Goal: Ask a question

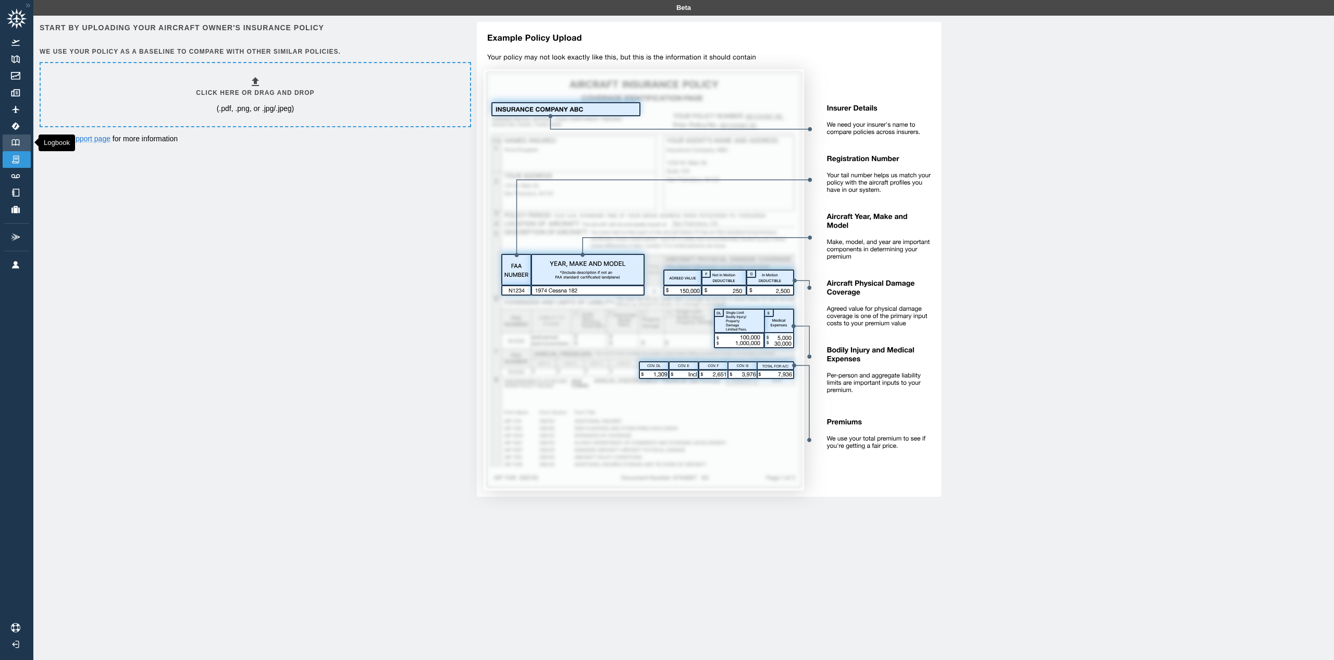
click at [20, 148] on link "Logbook" at bounding box center [17, 142] width 28 height 17
click at [204, 32] on h6 "Start by uploading your aircraft owner's insurance policy" at bounding box center [255, 27] width 430 height 11
click at [220, 31] on h6 "Start by uploading your aircraft owner's insurance policy" at bounding box center [255, 27] width 430 height 11
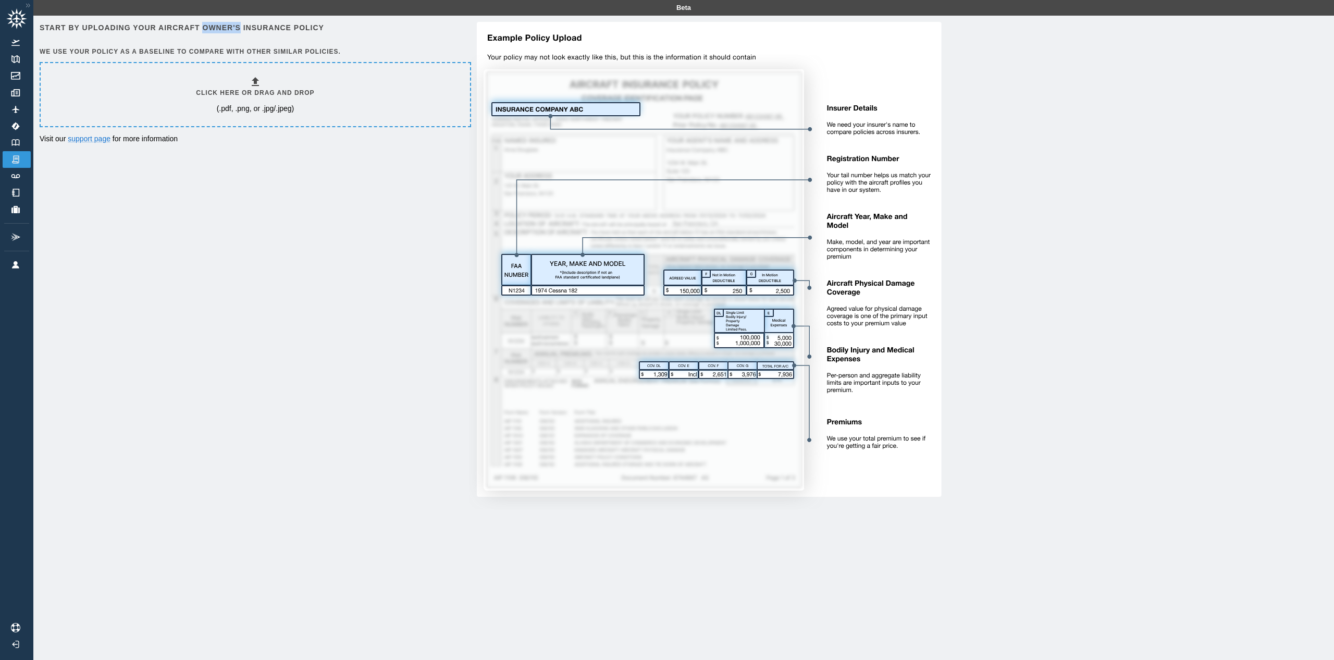
click at [220, 31] on h6 "Start by uploading your aircraft owner's insurance policy" at bounding box center [255, 27] width 430 height 11
click at [150, 140] on p "Visit our support page for more information" at bounding box center [255, 138] width 430 height 10
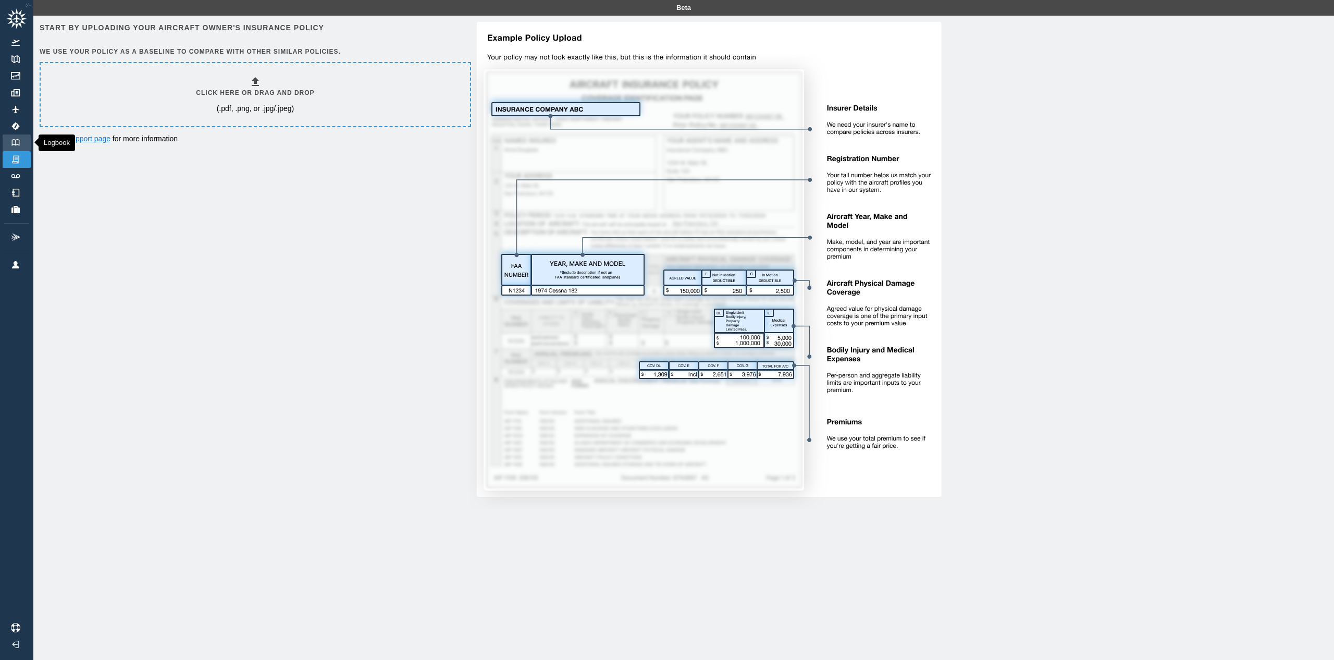
click at [20, 135] on link "Logbook" at bounding box center [17, 142] width 28 height 17
